Goal: Transaction & Acquisition: Purchase product/service

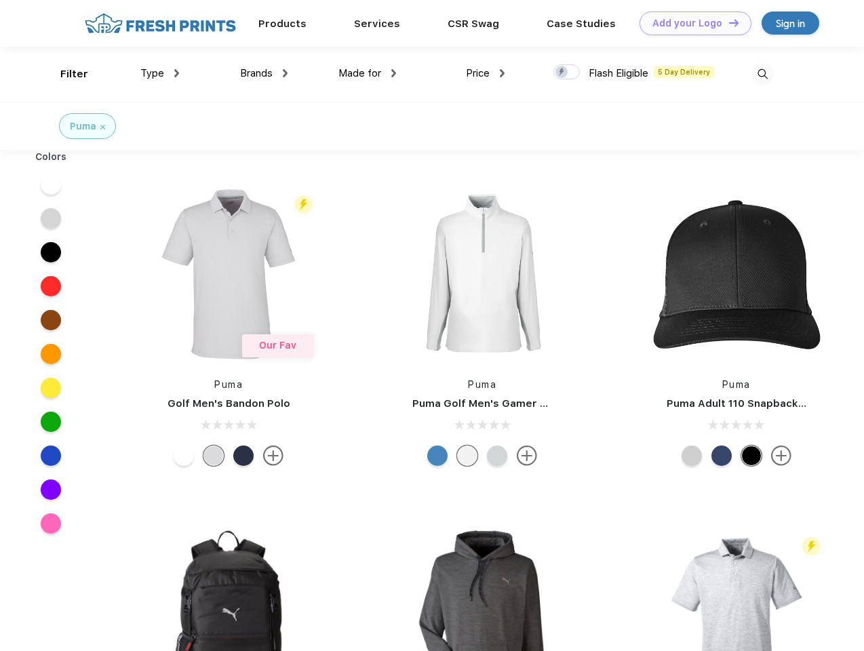
click at [690, 23] on link "Add your Logo Design Tool" at bounding box center [695, 24] width 112 height 24
click at [0, 0] on div "Design Tool" at bounding box center [0, 0] width 0 height 0
click at [728, 22] on link "Add your Logo Design Tool" at bounding box center [695, 24] width 112 height 24
click at [65, 74] on div "Filter" at bounding box center [74, 74] width 28 height 16
click at [160, 73] on span "Type" at bounding box center [152, 73] width 24 height 12
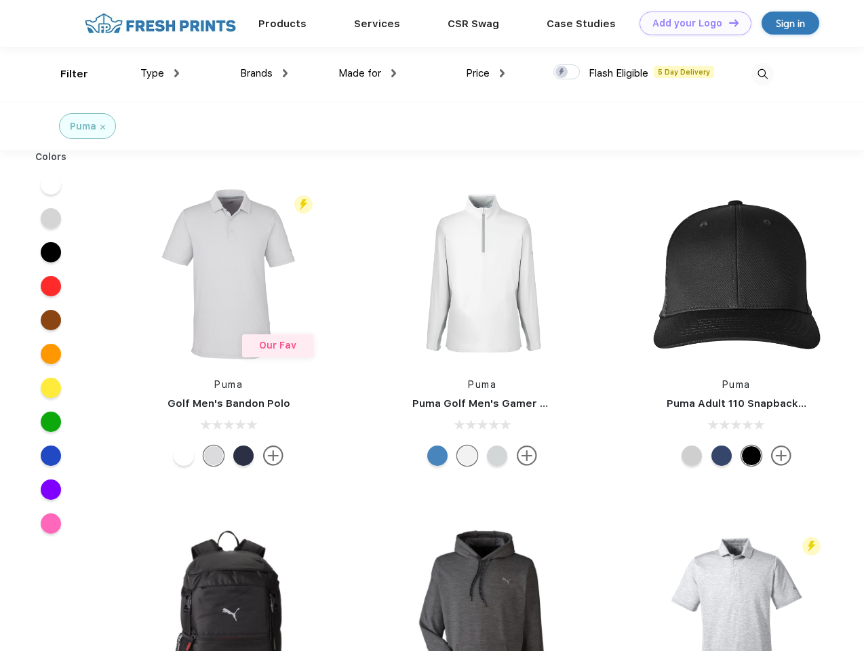
click at [264, 73] on span "Brands" at bounding box center [256, 73] width 33 height 12
click at [368, 73] on span "Made for" at bounding box center [359, 73] width 43 height 12
click at [486, 73] on span "Price" at bounding box center [478, 73] width 24 height 12
click at [567, 73] on div at bounding box center [566, 71] width 26 height 15
click at [562, 73] on input "checkbox" at bounding box center [557, 68] width 9 height 9
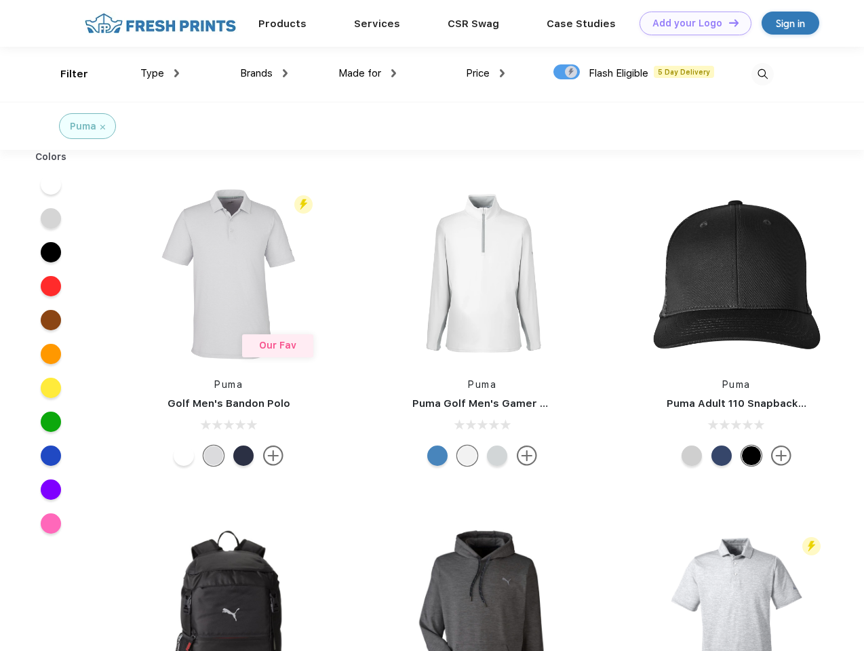
click at [762, 74] on img at bounding box center [762, 74] width 22 height 22
